Goal: Task Accomplishment & Management: Use online tool/utility

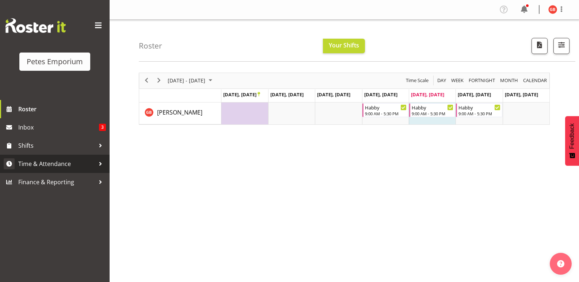
click at [44, 162] on span "Time & Attendance" at bounding box center [56, 164] width 77 height 11
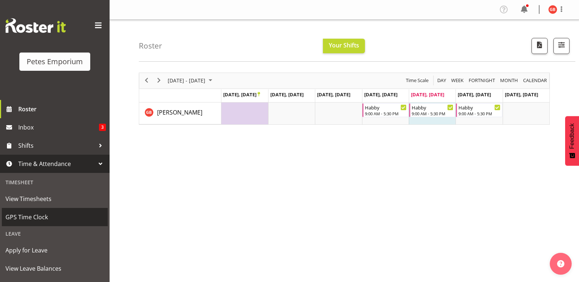
click at [34, 216] on span "GPS Time Clock" at bounding box center [54, 217] width 99 height 11
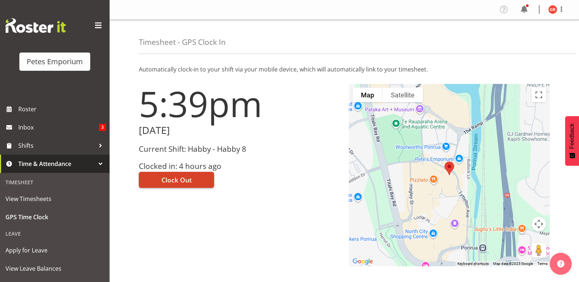
click at [184, 181] on span "Clock Out" at bounding box center [176, 179] width 30 height 9
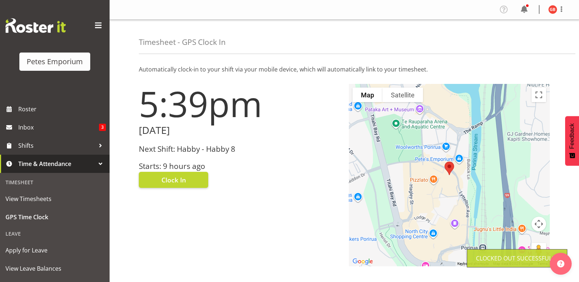
click at [551, 9] on img at bounding box center [552, 9] width 9 height 9
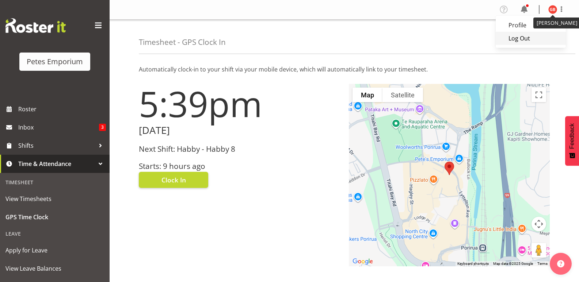
click at [518, 41] on link "Log Out" at bounding box center [531, 38] width 70 height 13
